Goal: Transaction & Acquisition: Purchase product/service

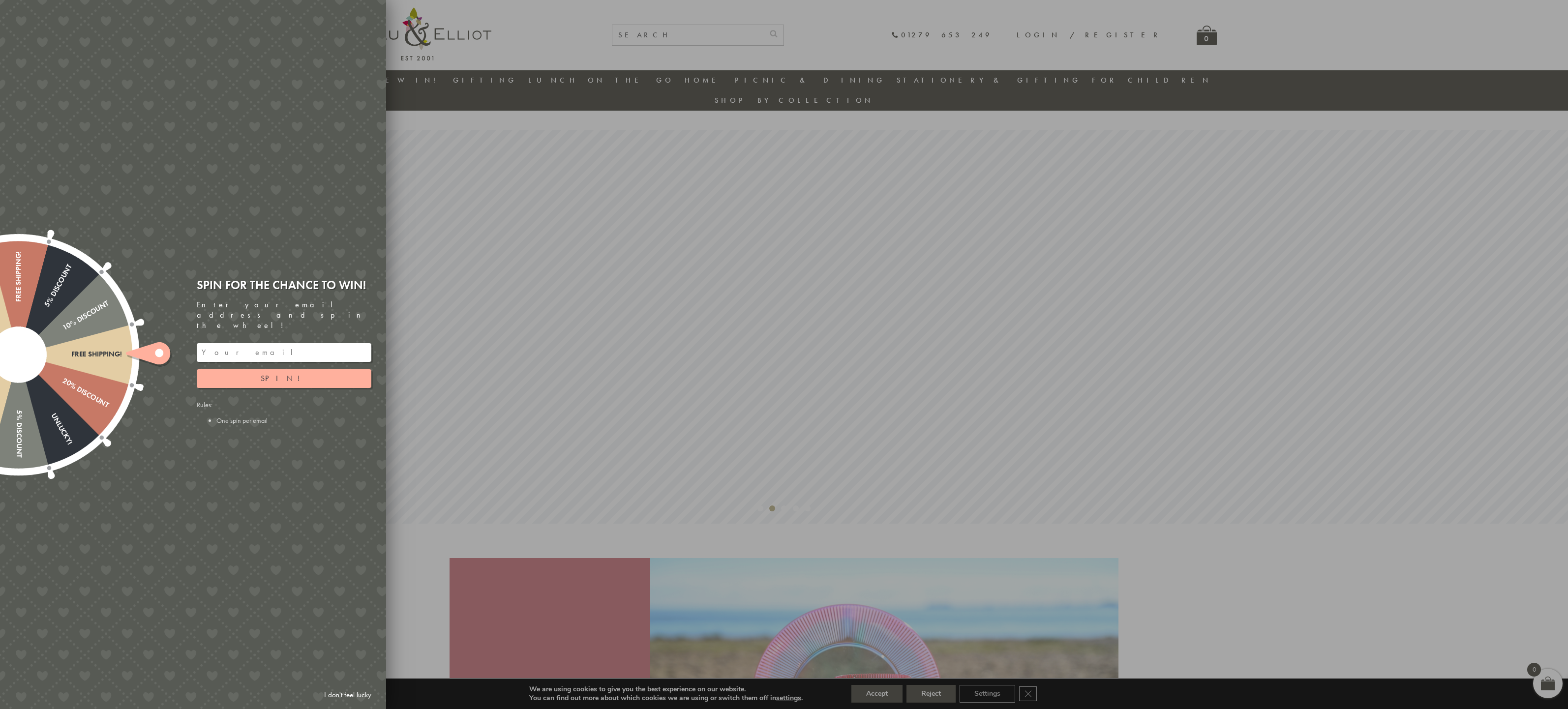
click at [357, 696] on link "I don't feel lucky" at bounding box center [347, 695] width 57 height 18
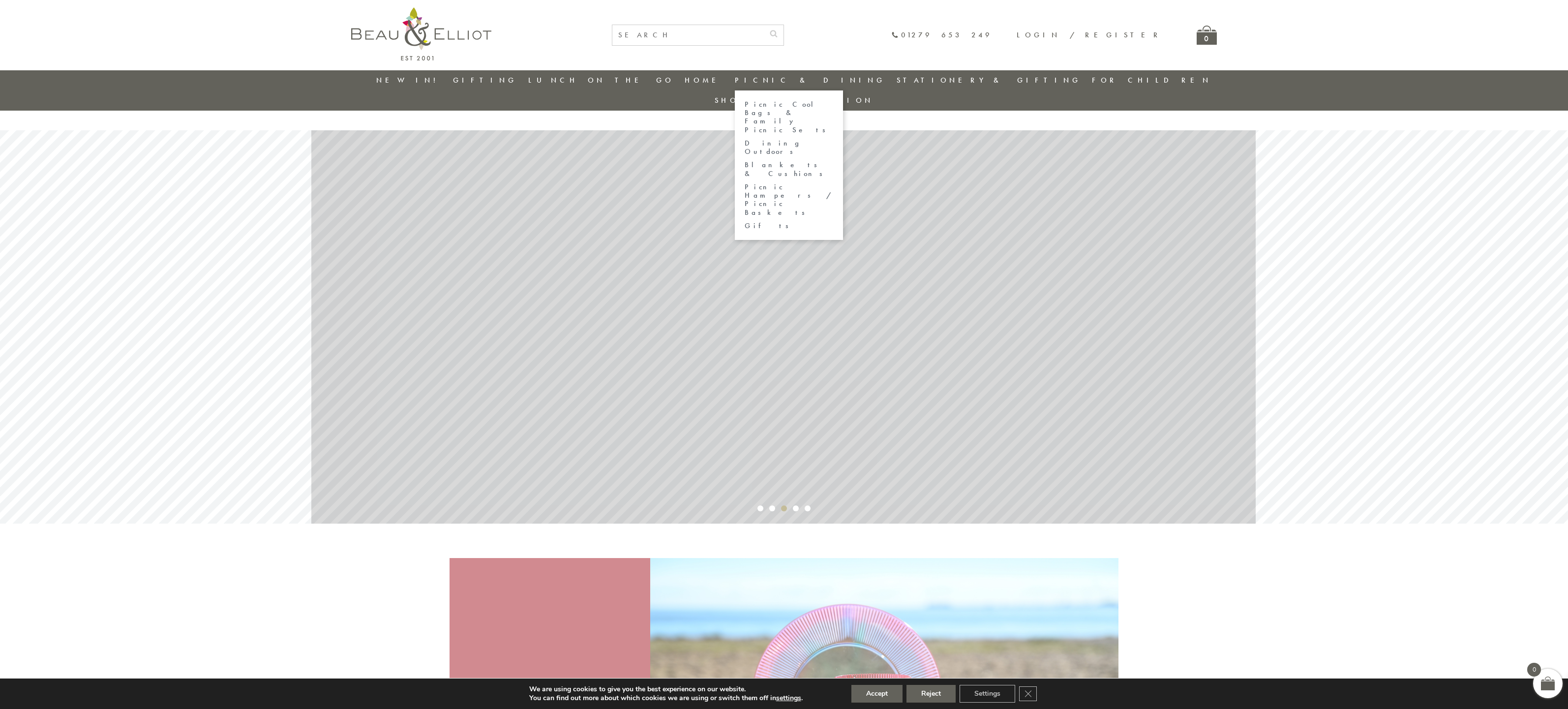
click at [813, 106] on link "Picnic Cool Bags & Family Picnic Sets" at bounding box center [790, 117] width 89 height 34
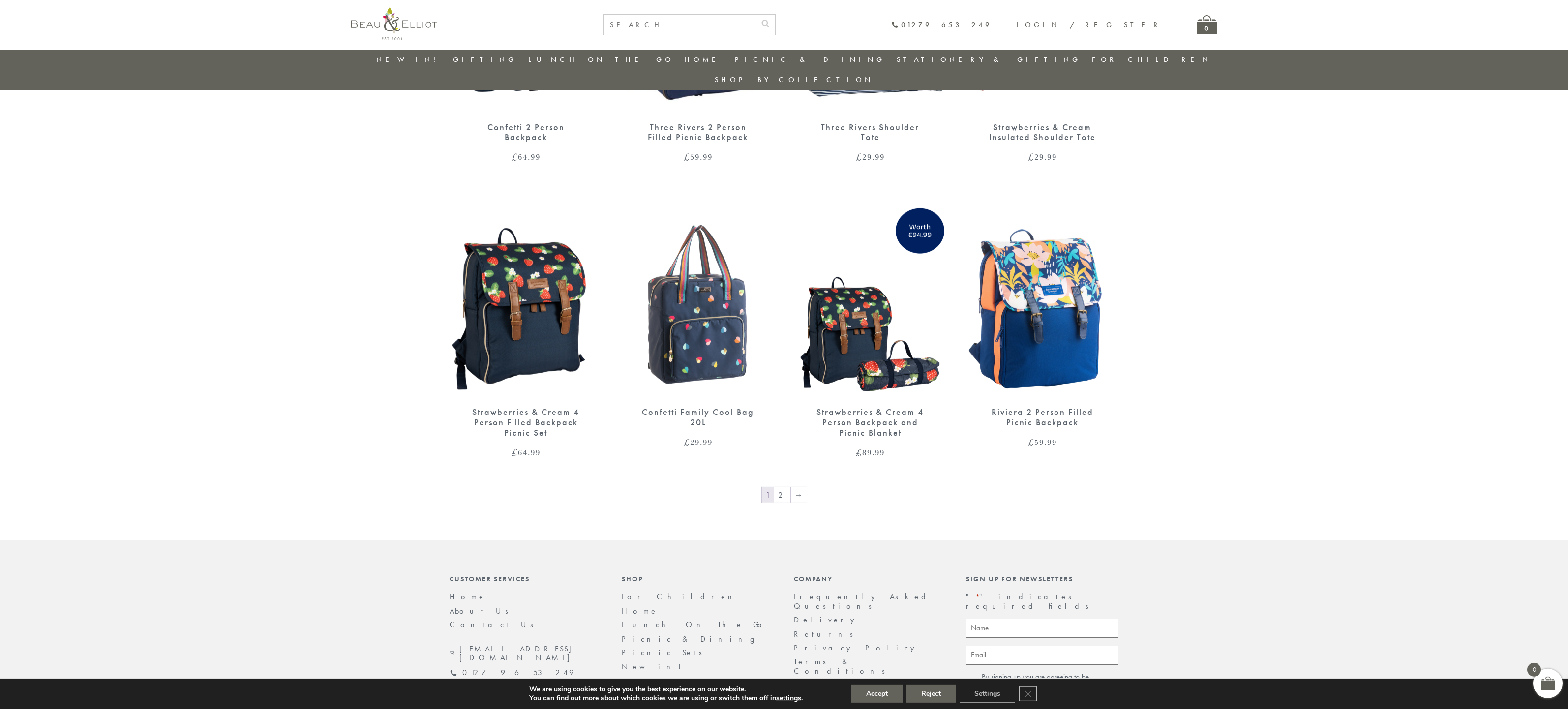
scroll to position [1438, 0]
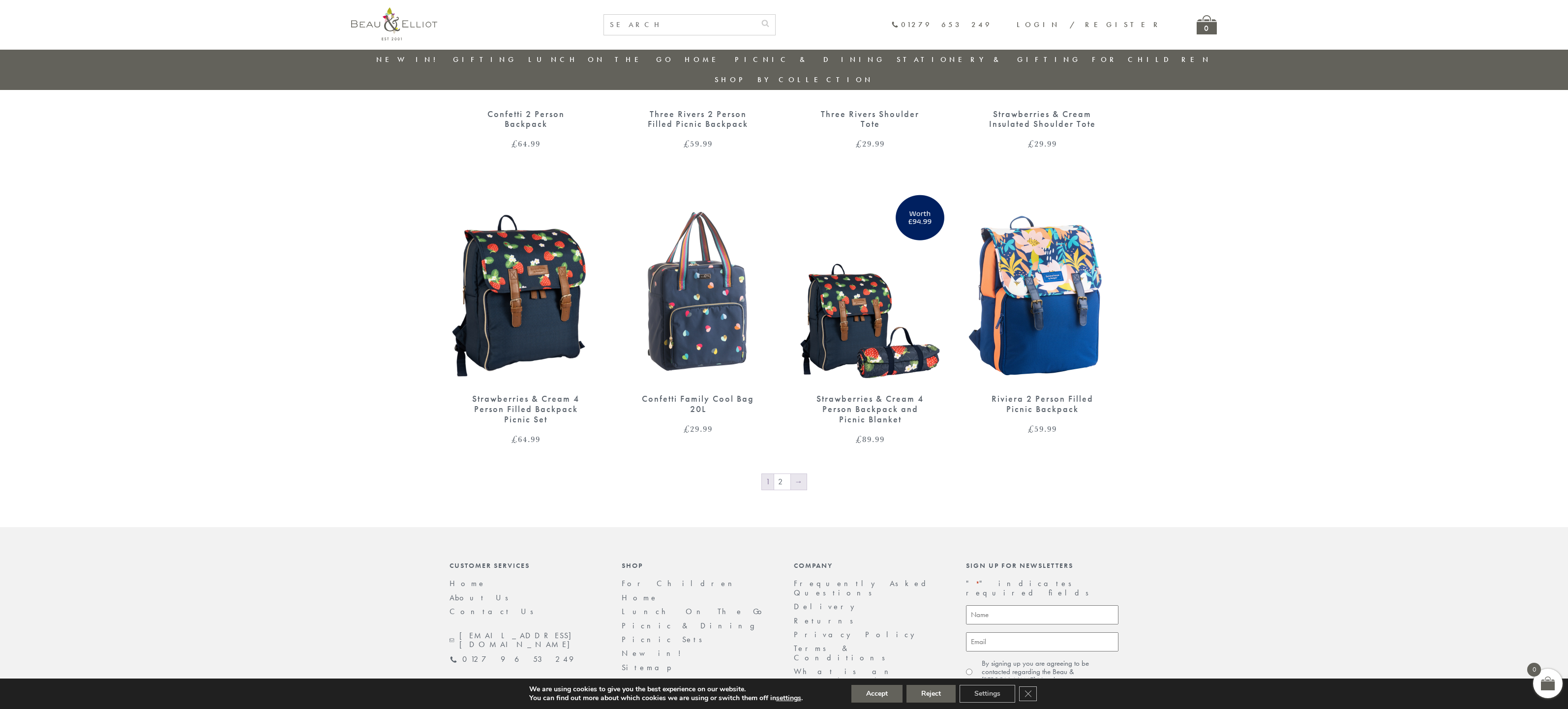
click at [795, 474] on link "→" at bounding box center [798, 482] width 16 height 16
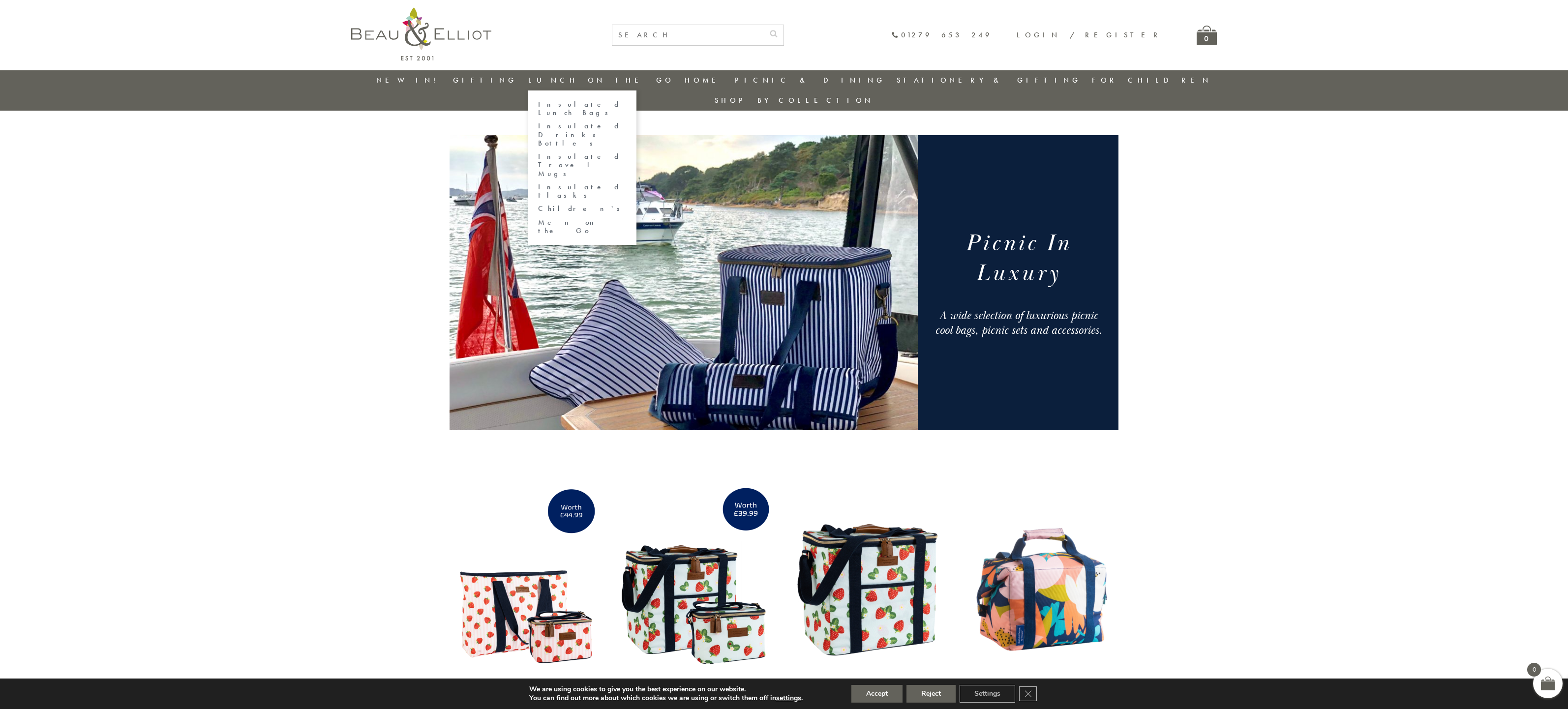
click at [598, 104] on link "Insulated Lunch Bags" at bounding box center [582, 109] width 89 height 17
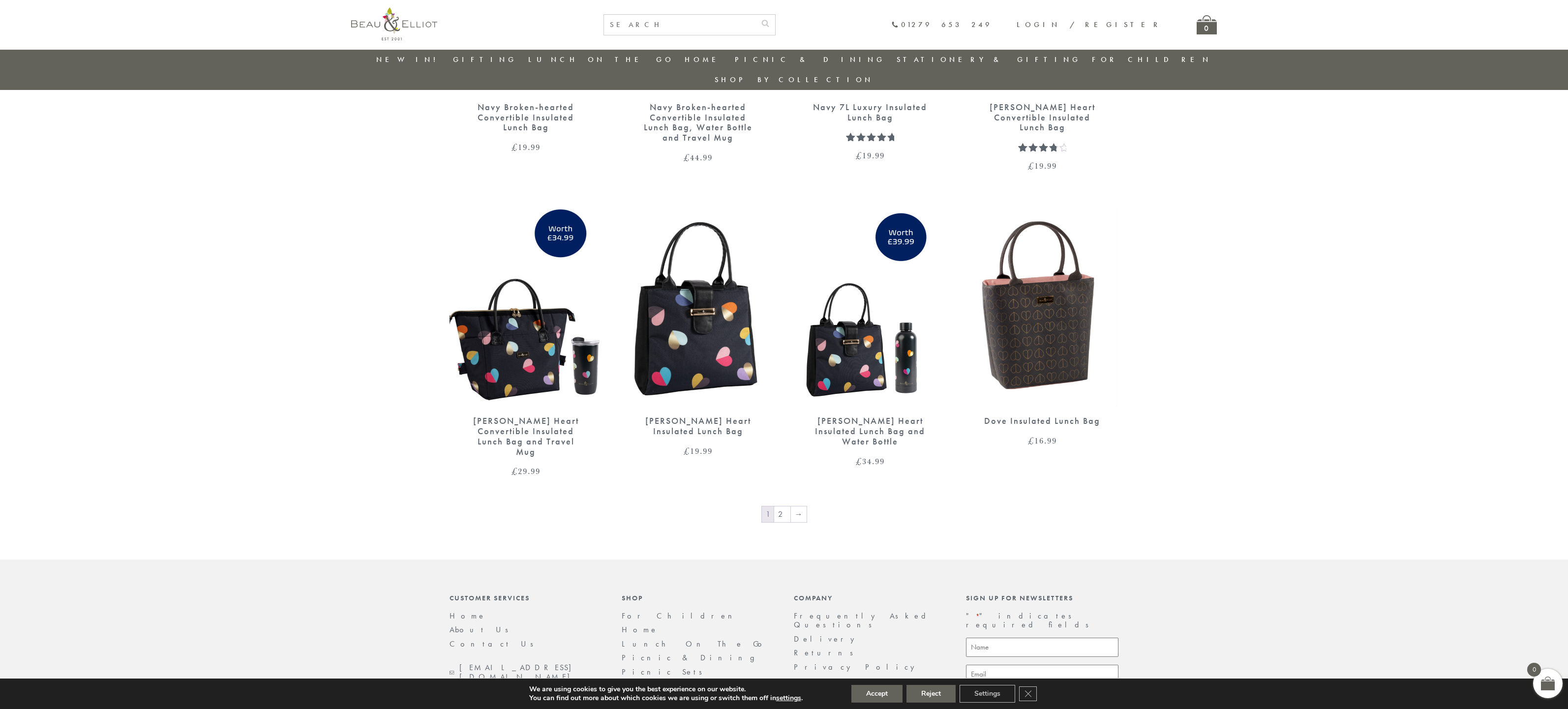
scroll to position [1439, 0]
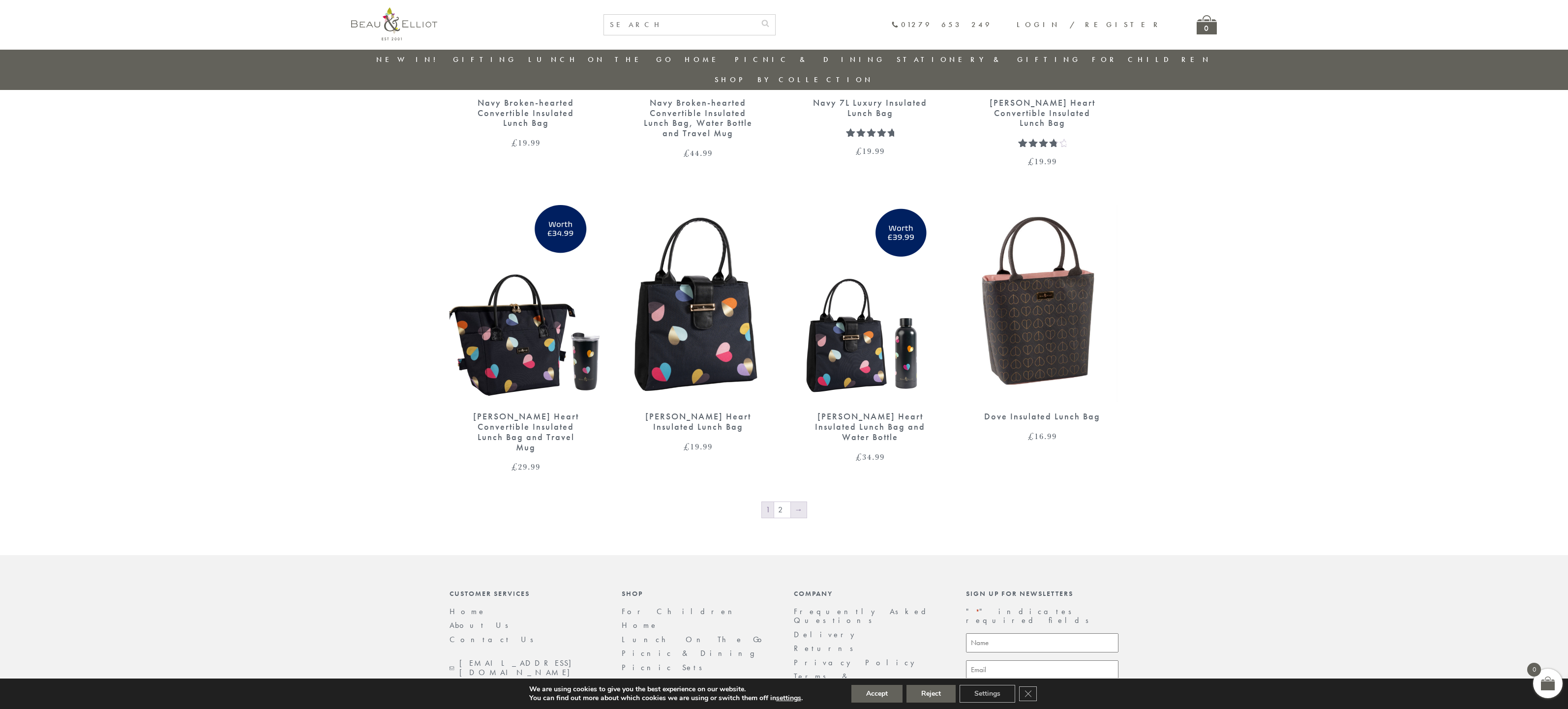
click at [800, 502] on link "→" at bounding box center [798, 509] width 16 height 16
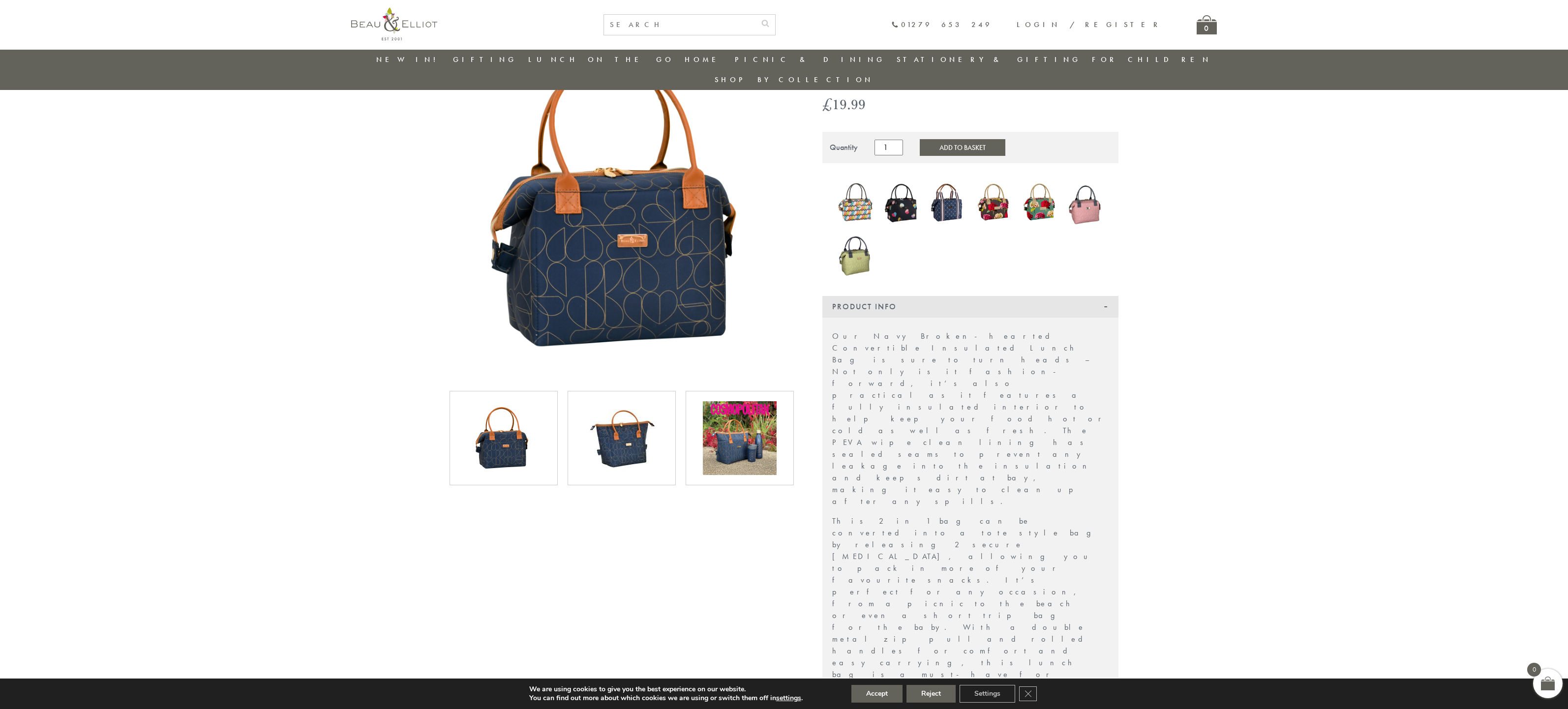
scroll to position [92, 0]
click at [752, 401] on img at bounding box center [739, 438] width 74 height 74
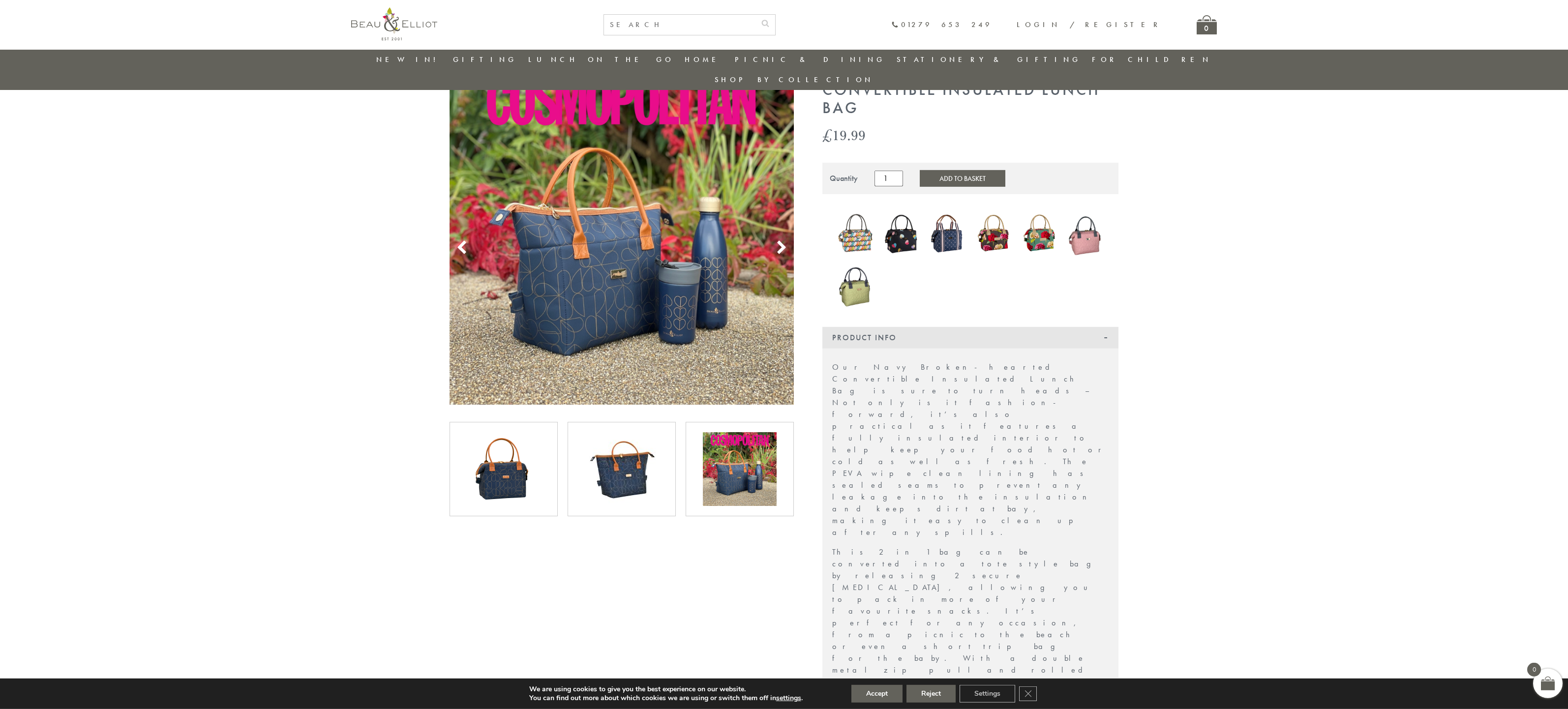
scroll to position [0, 0]
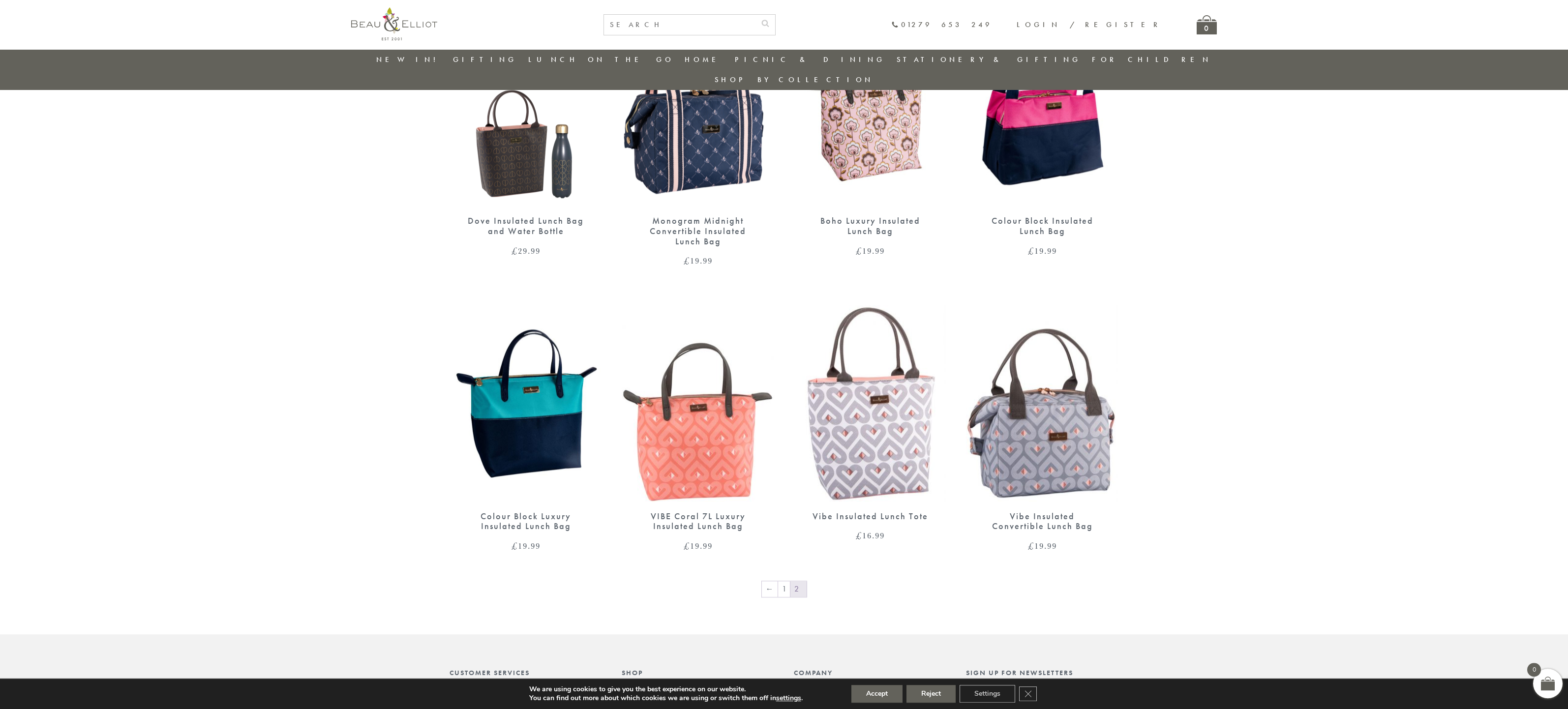
scroll to position [590, 0]
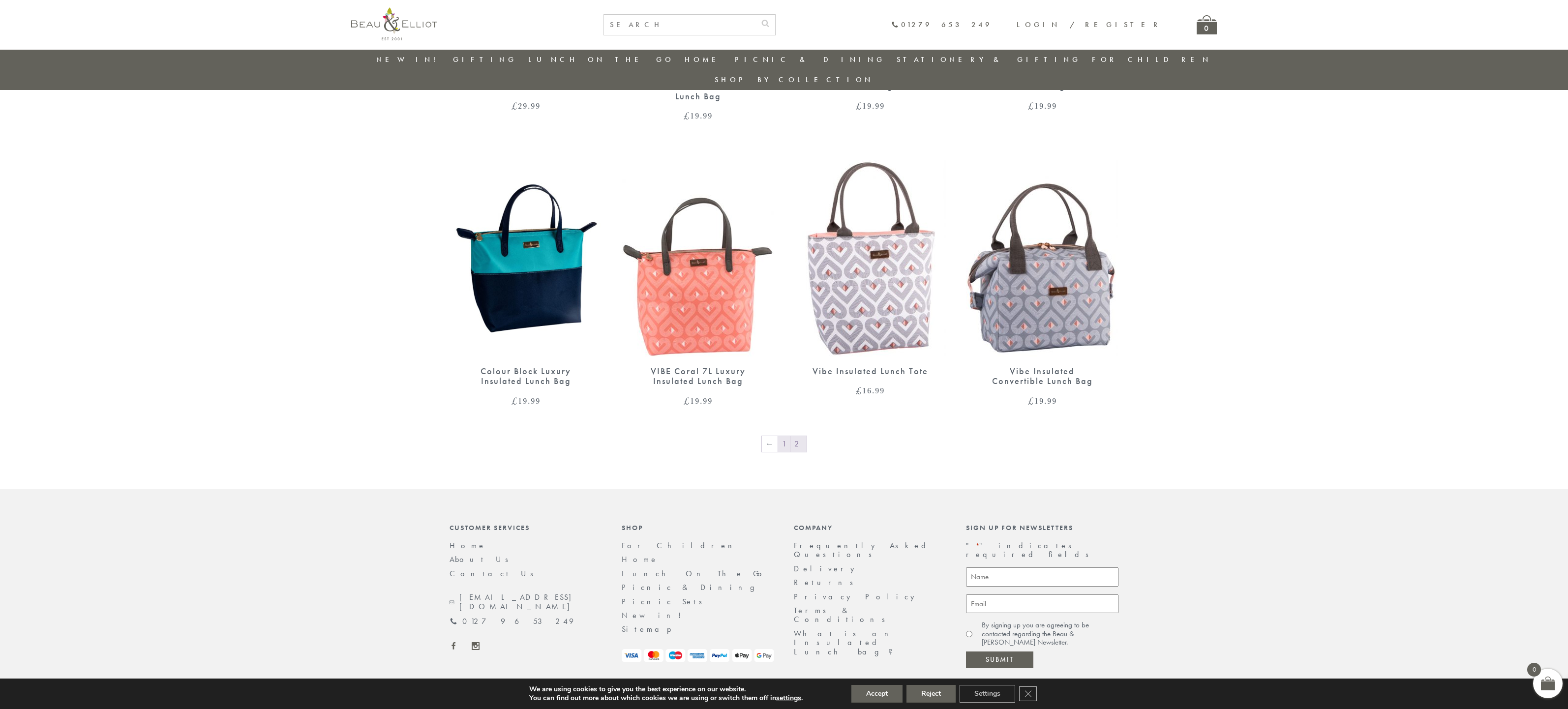
click at [788, 436] on link "1" at bounding box center [784, 444] width 11 height 16
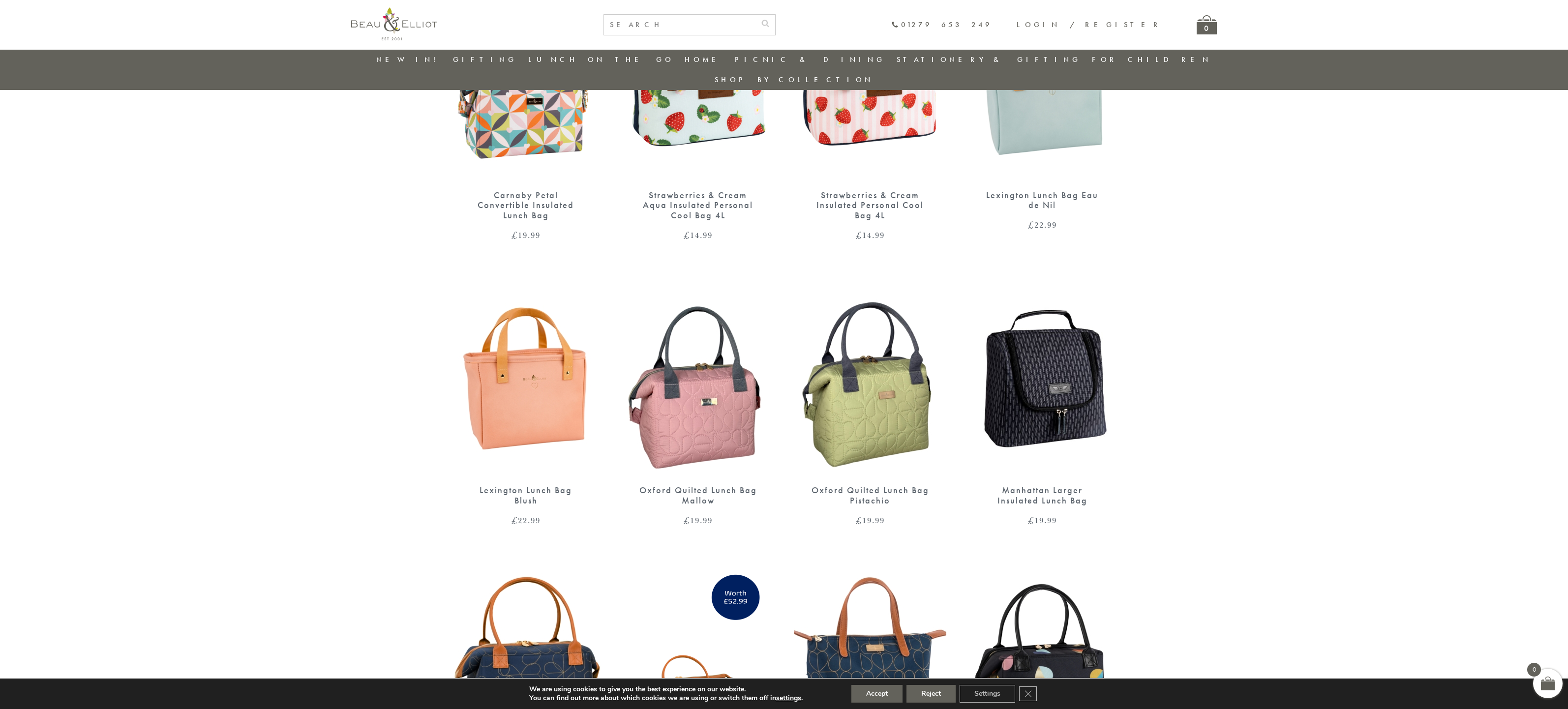
scroll to position [1046, 0]
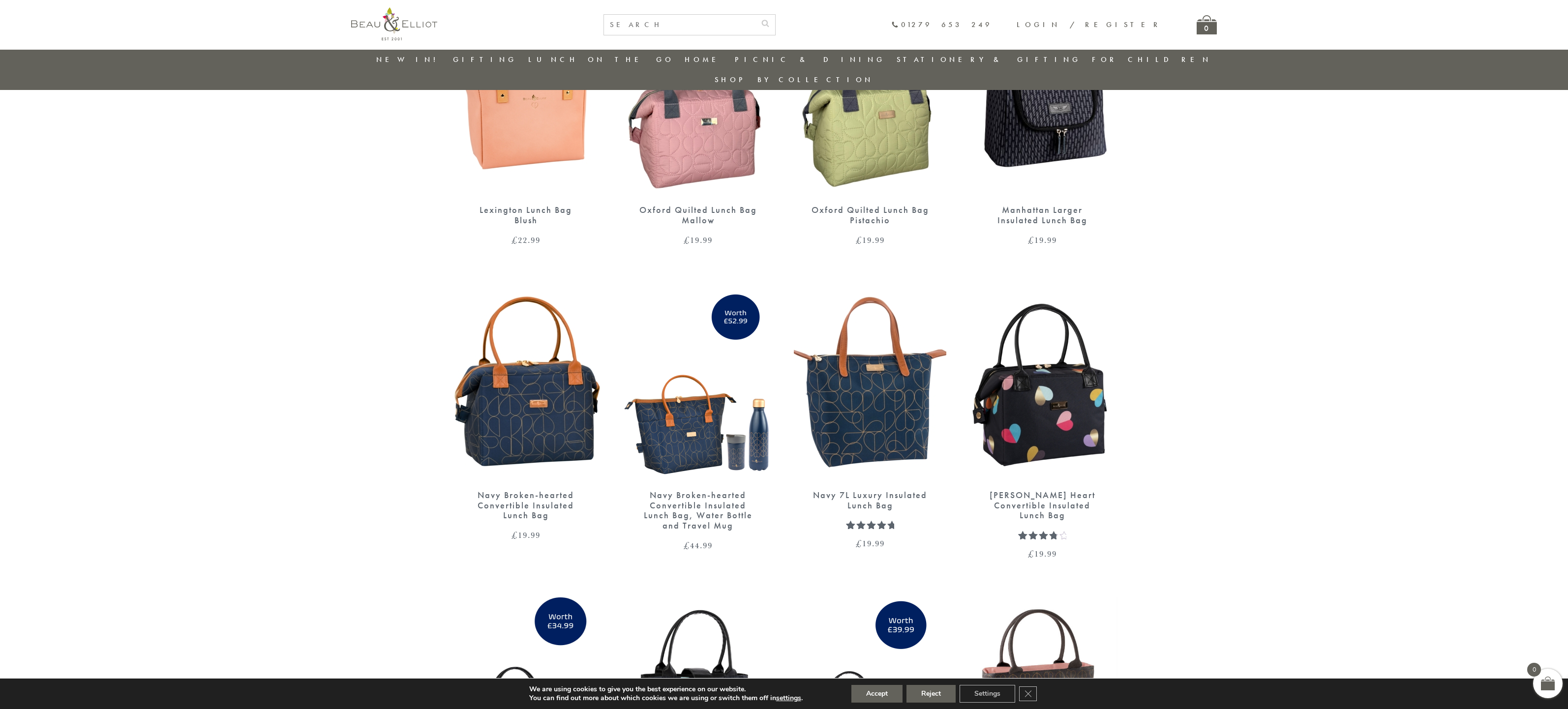
drag, startPoint x: 697, startPoint y: 428, endPoint x: 369, endPoint y: 530, distance: 343.5
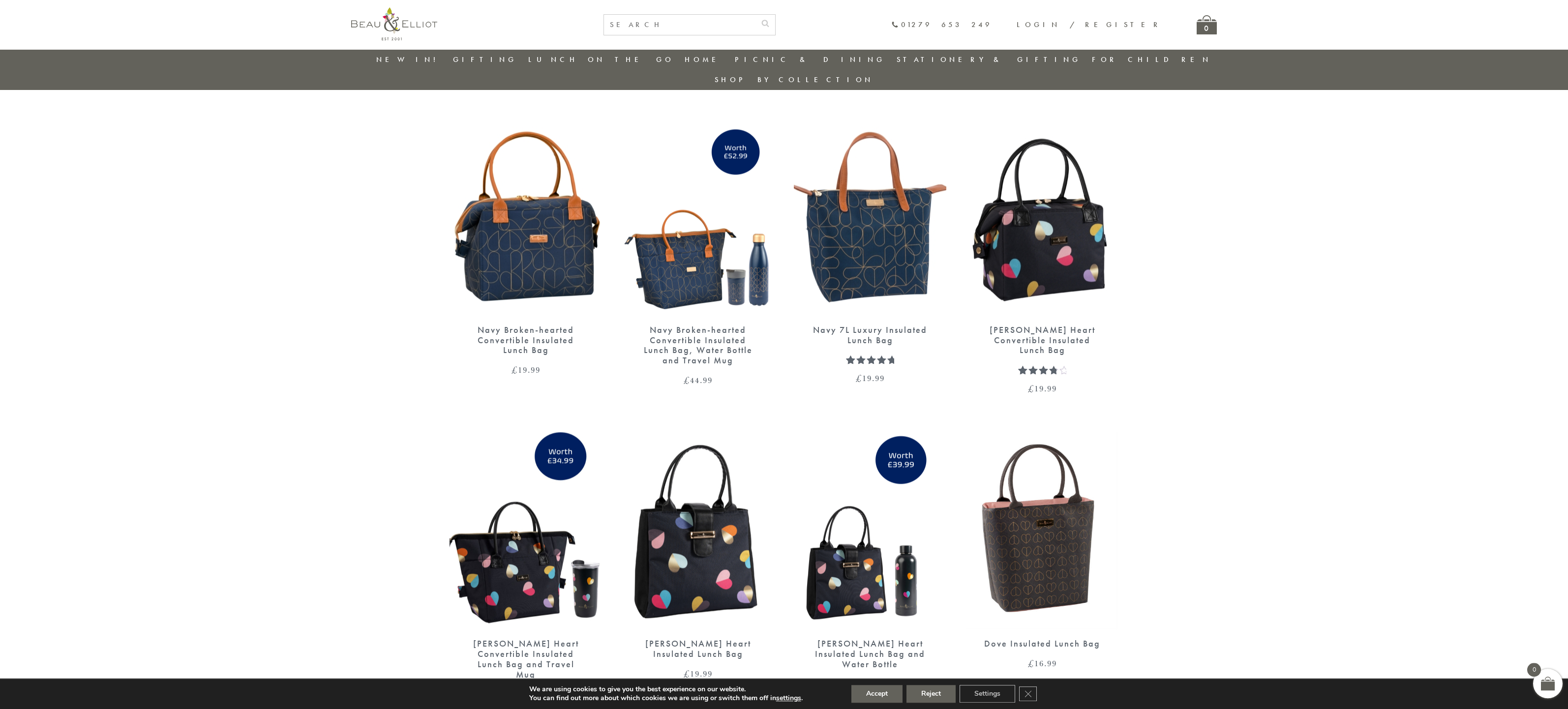
scroll to position [1270, 0]
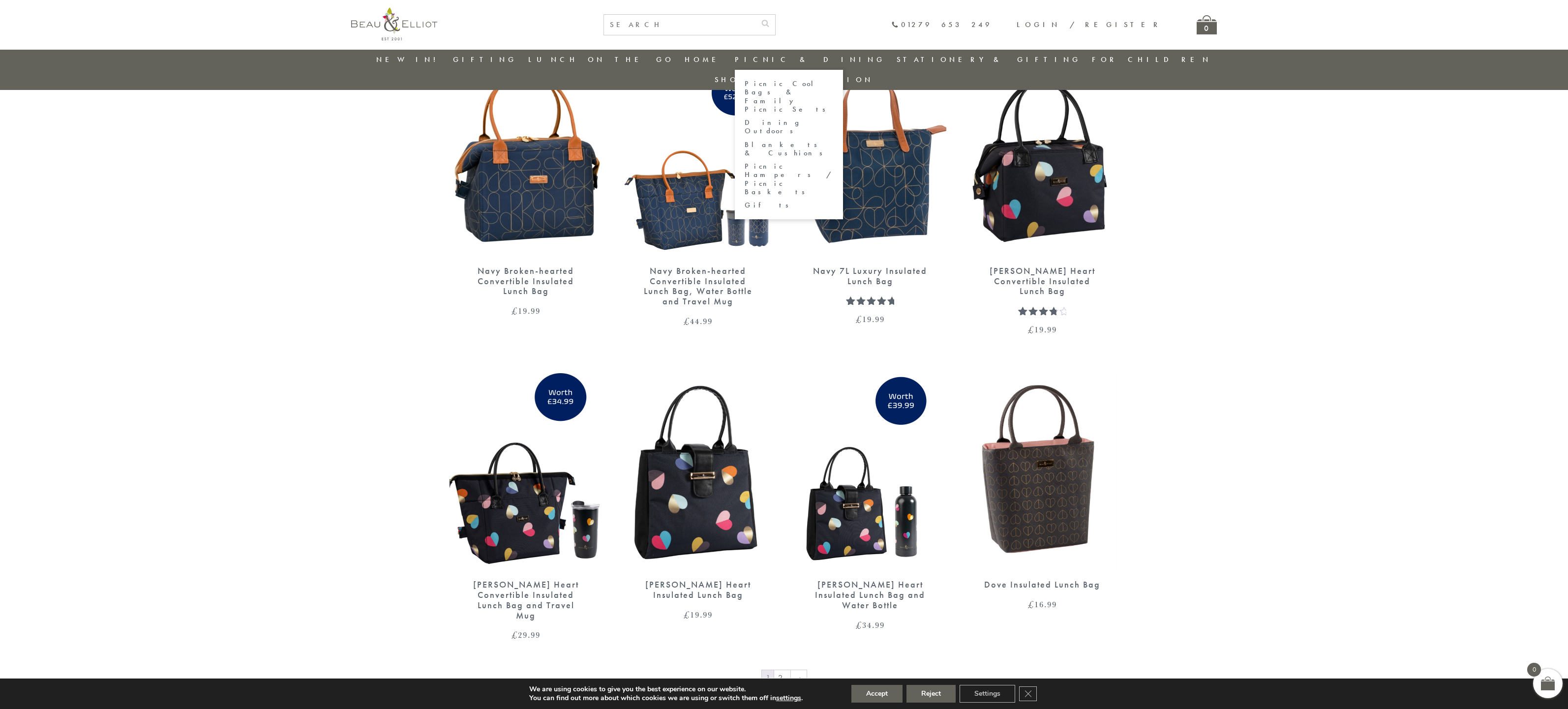
click at [783, 64] on link "Picnic & Dining" at bounding box center [810, 60] width 151 height 9
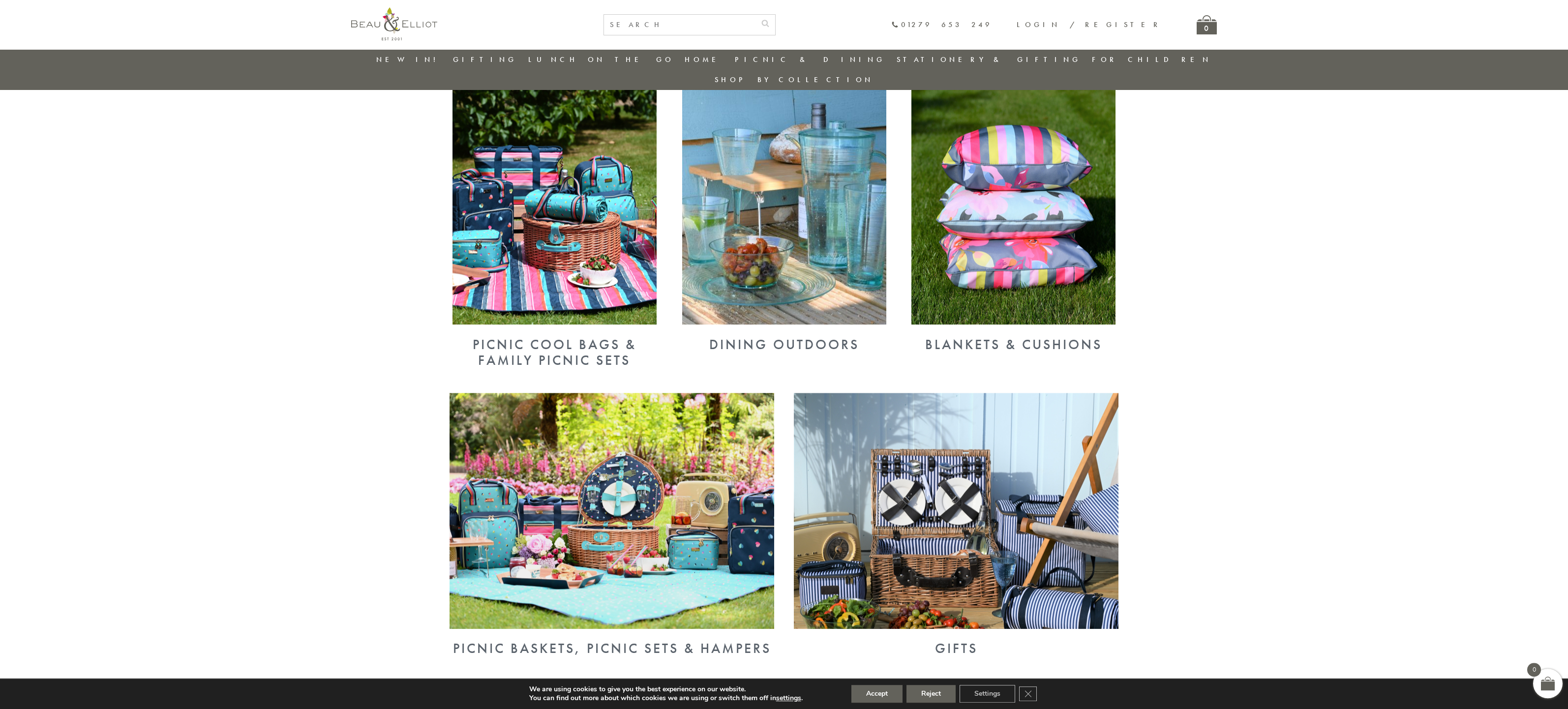
scroll to position [374, 0]
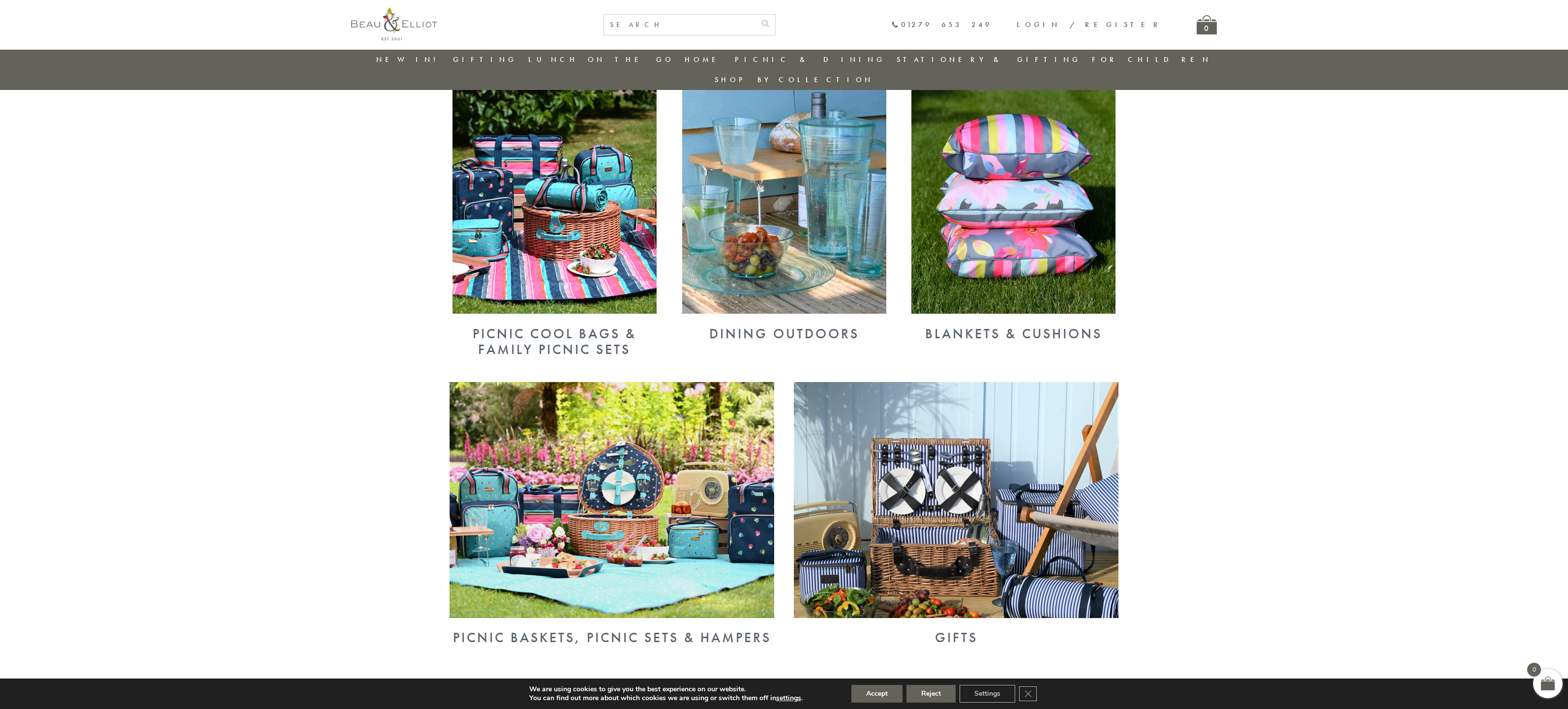
click at [664, 507] on img at bounding box center [612, 500] width 325 height 236
click at [493, 180] on img at bounding box center [555, 195] width 205 height 236
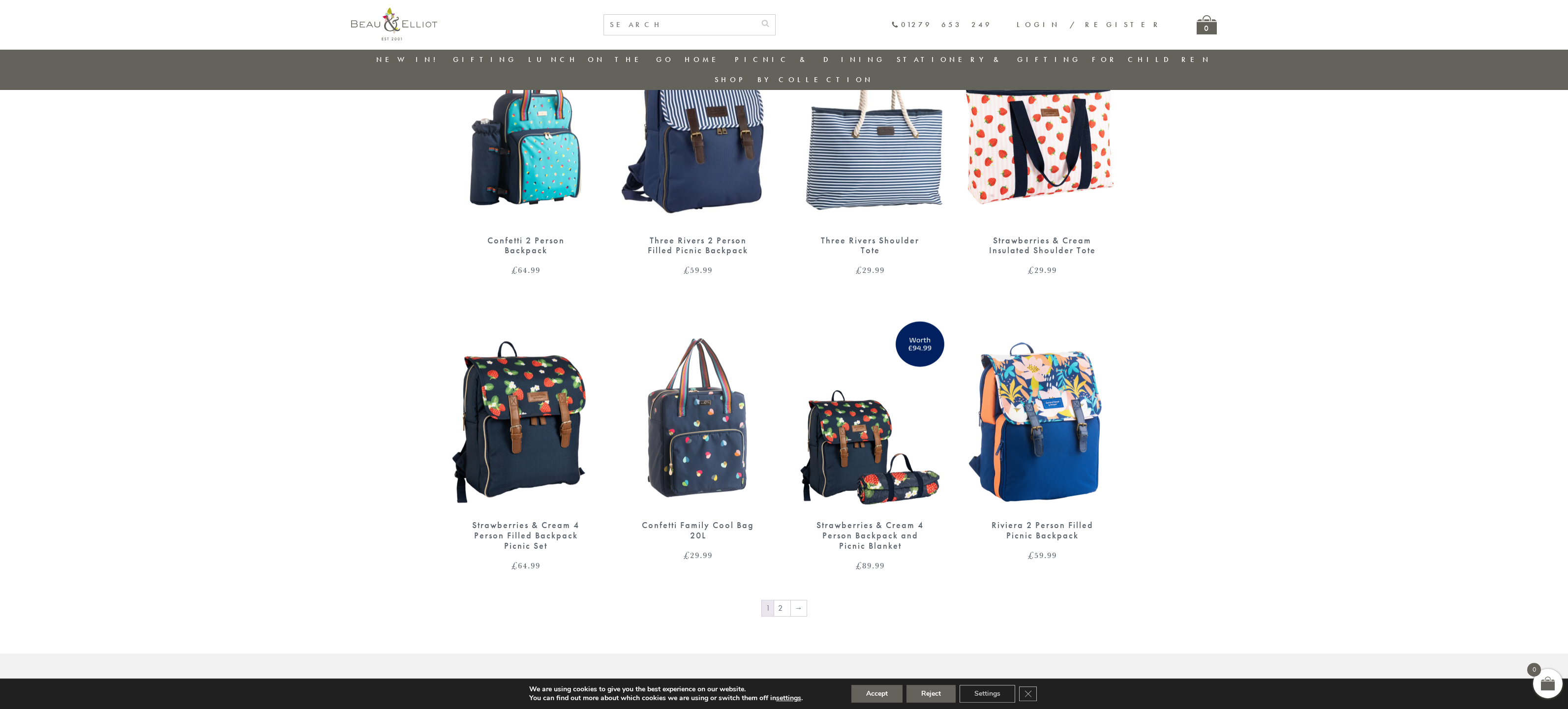
scroll to position [1325, 0]
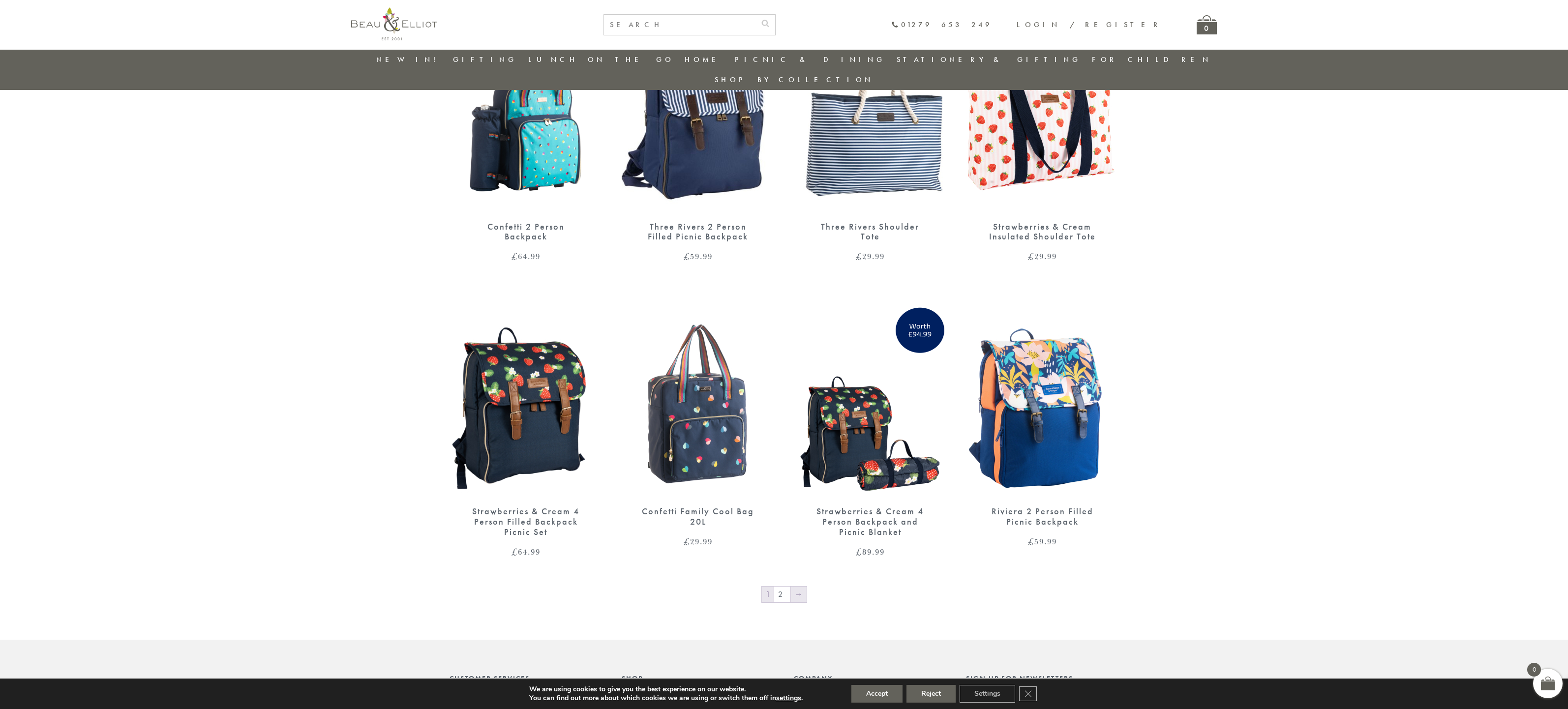
click at [794, 587] on link "→" at bounding box center [798, 594] width 16 height 16
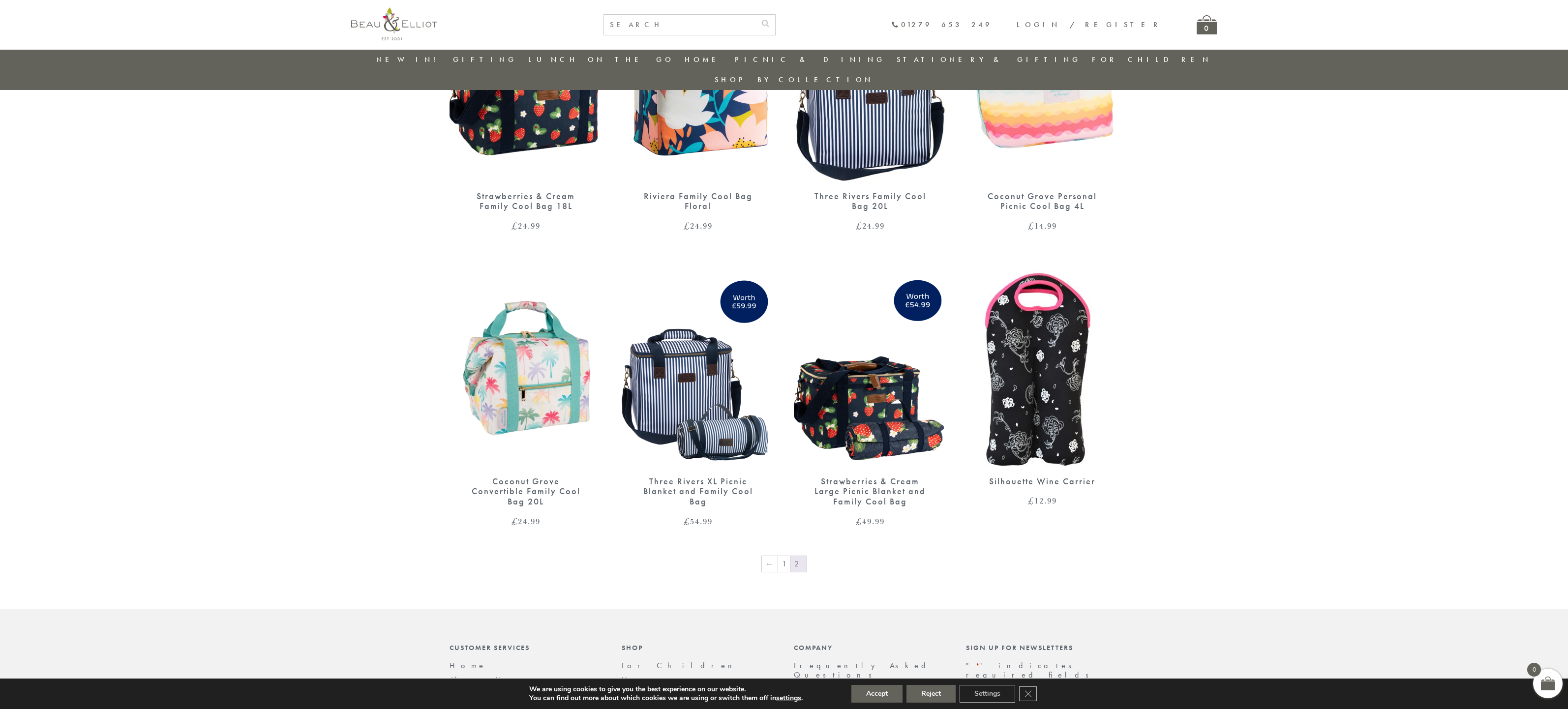
scroll to position [485, 0]
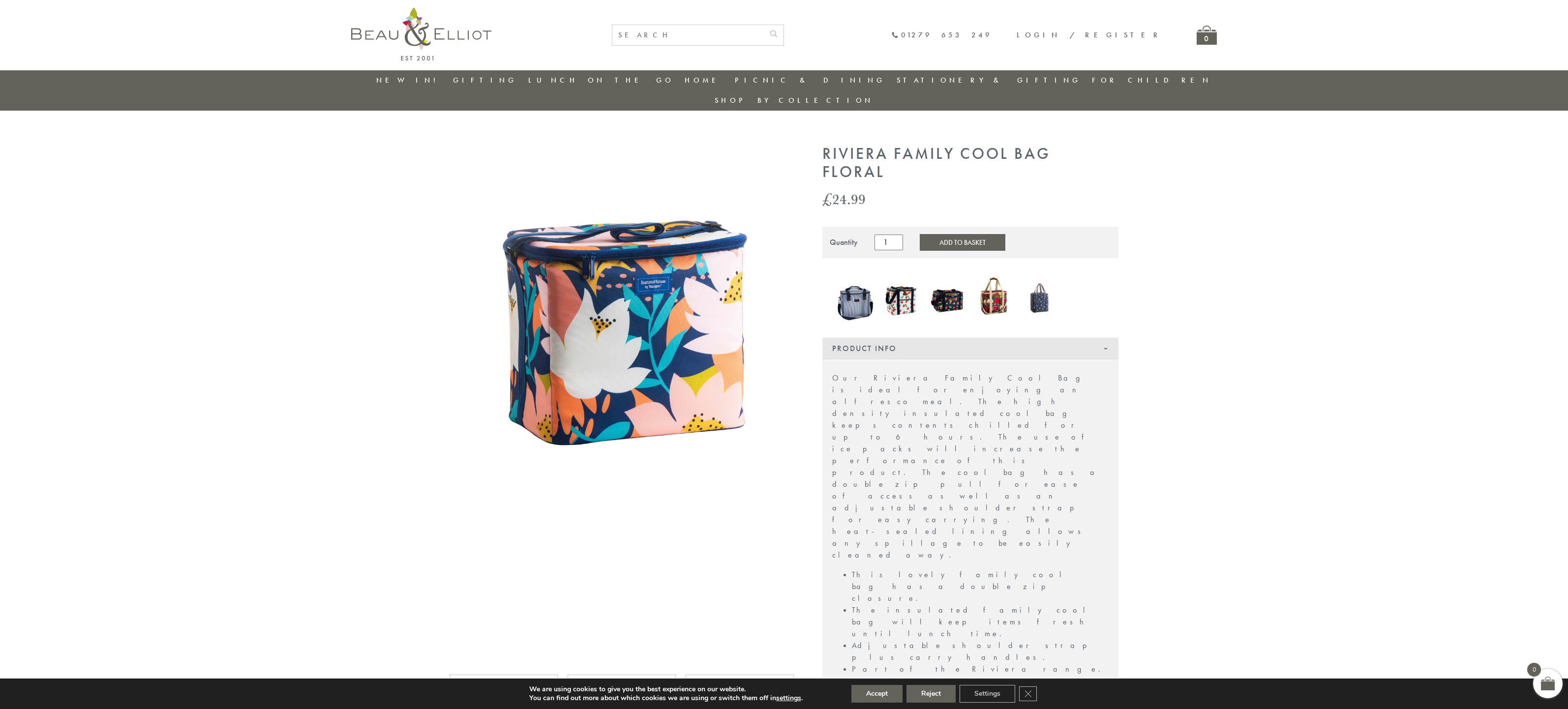
click at [577, 289] on img at bounding box center [622, 317] width 345 height 346
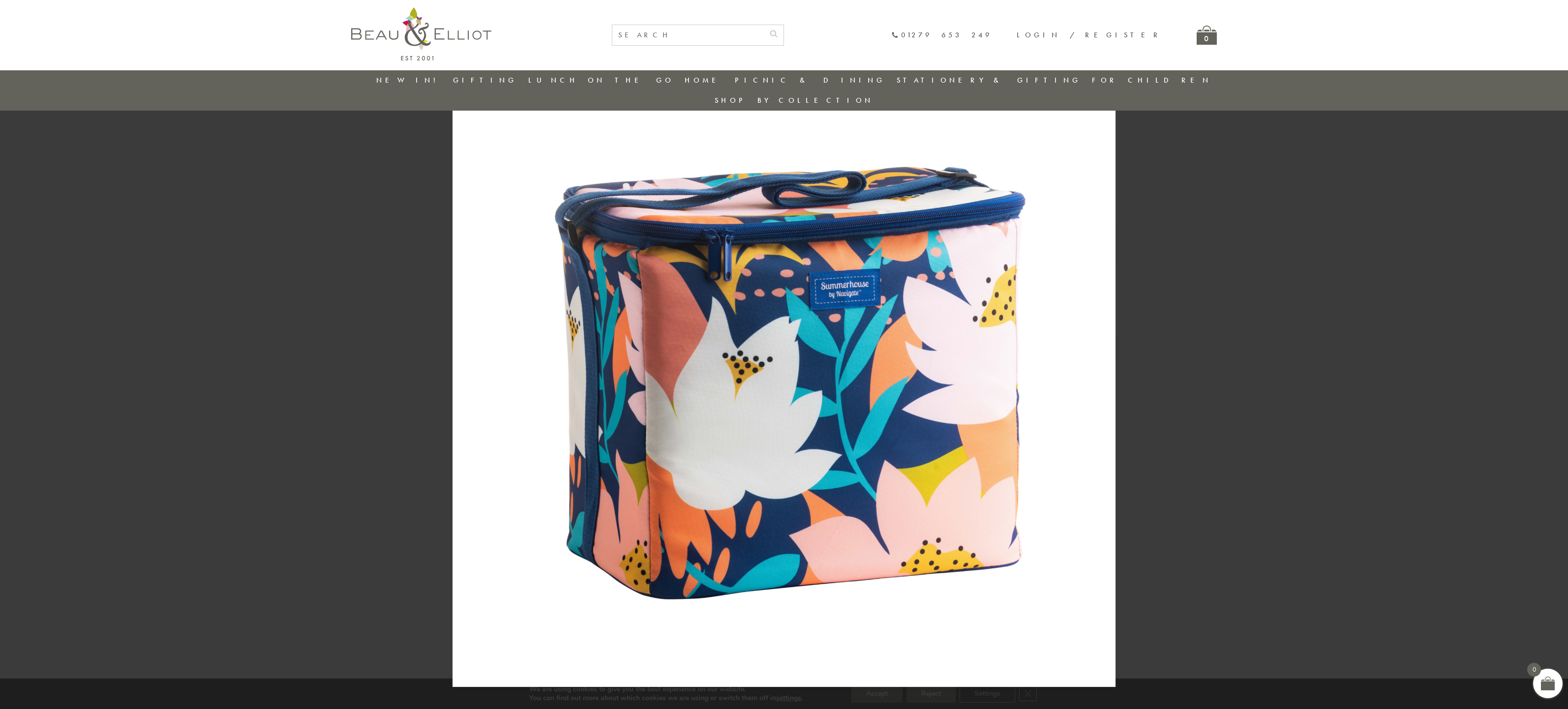
click at [577, 289] on img at bounding box center [784, 354] width 663 height 665
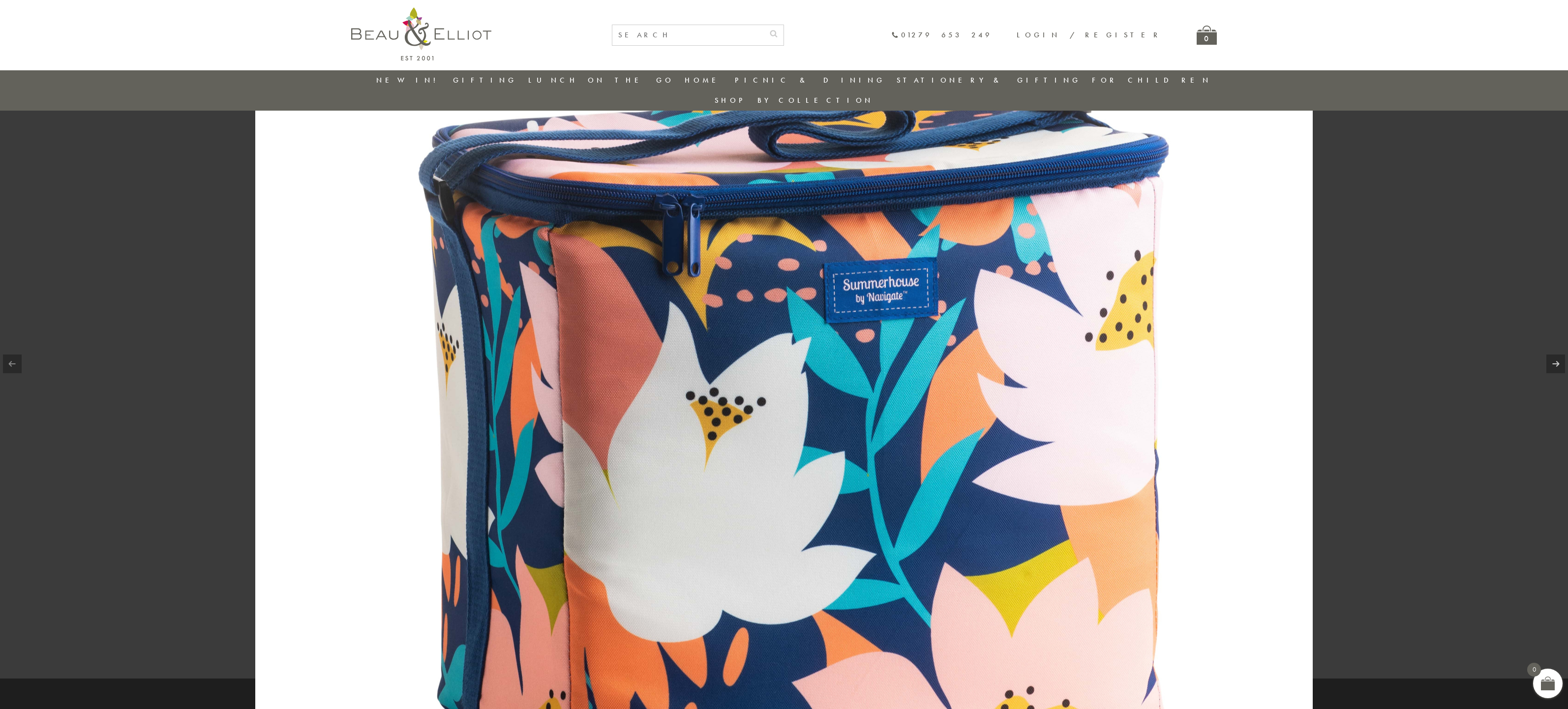
click at [1281, 331] on img at bounding box center [784, 394] width 1058 height 1061
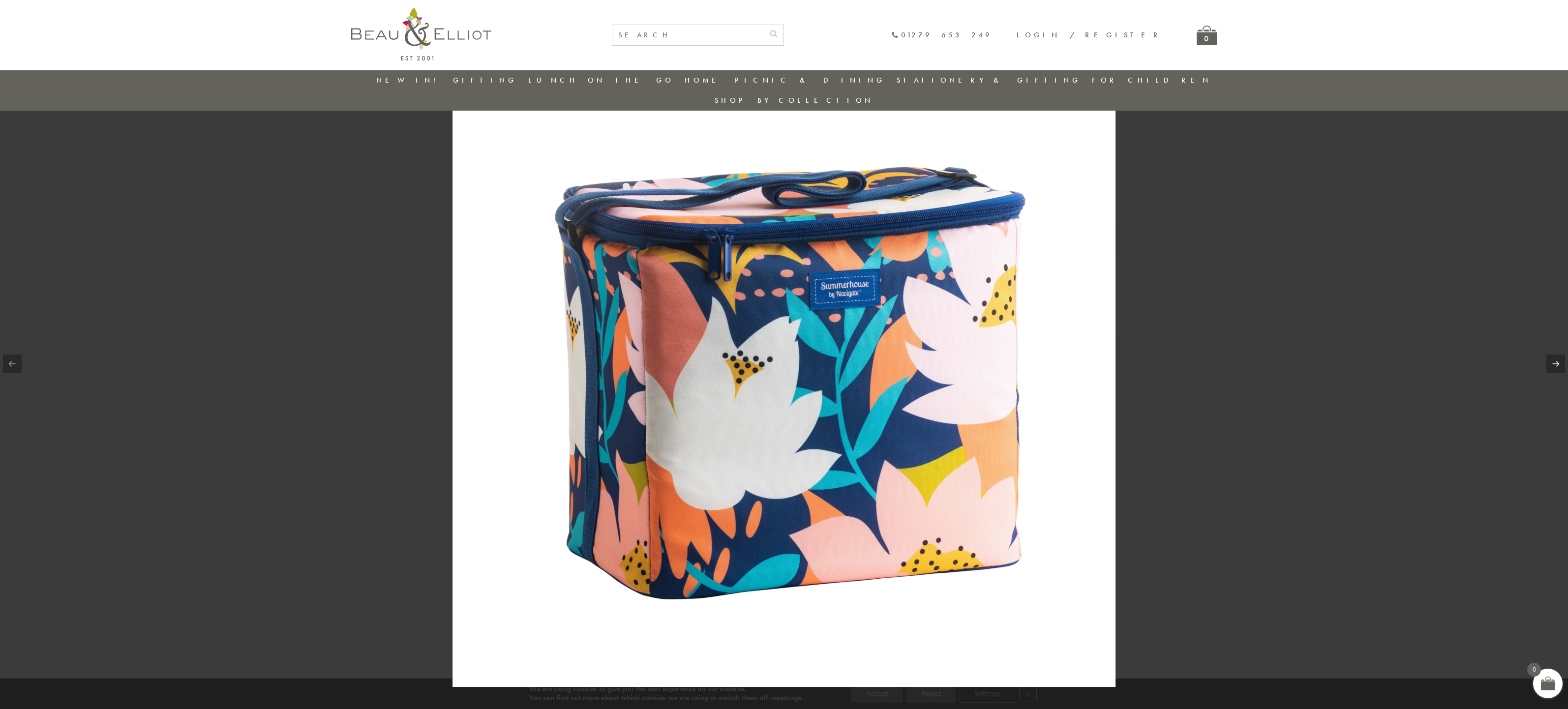
click at [1299, 412] on div at bounding box center [784, 354] width 1568 height 709
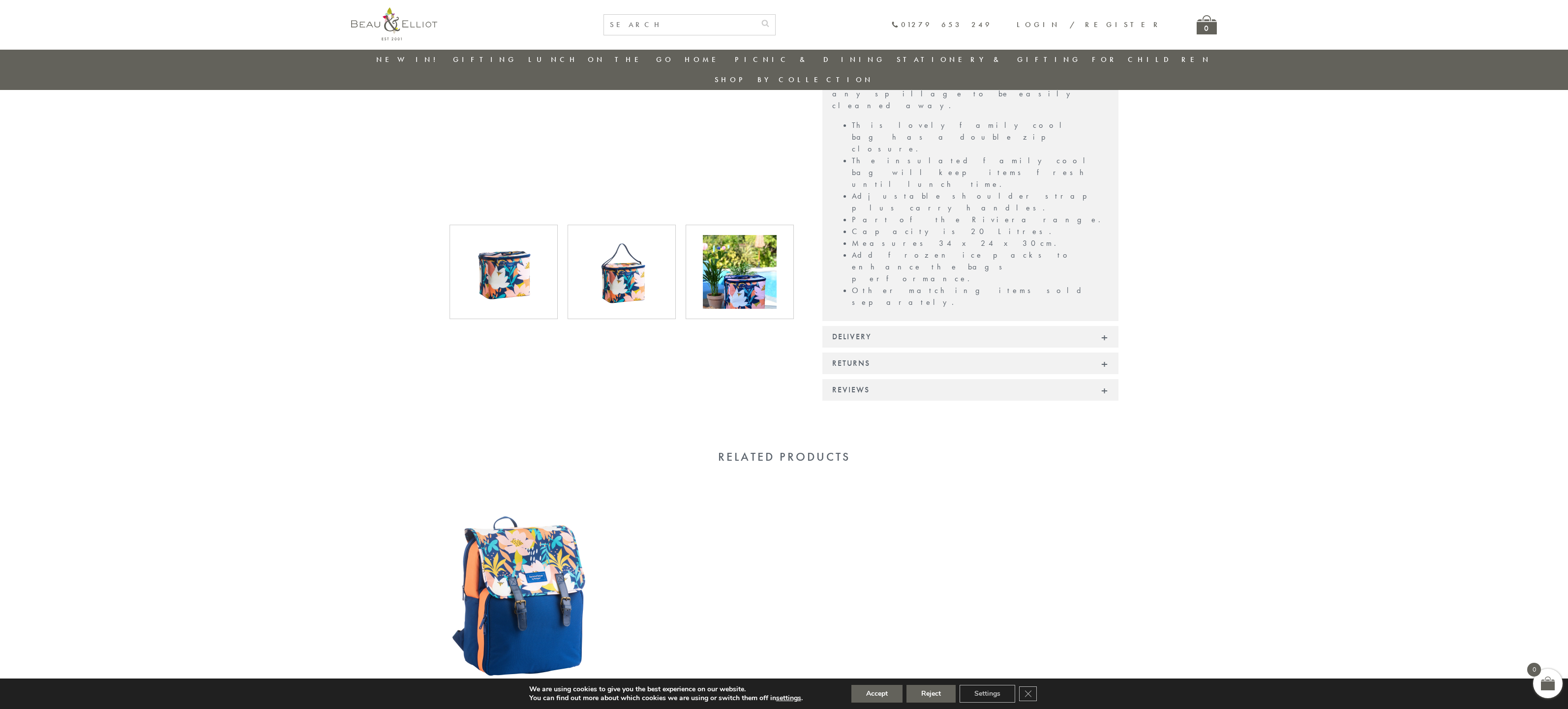
scroll to position [93, 0]
